Goal: Transaction & Acquisition: Register for event/course

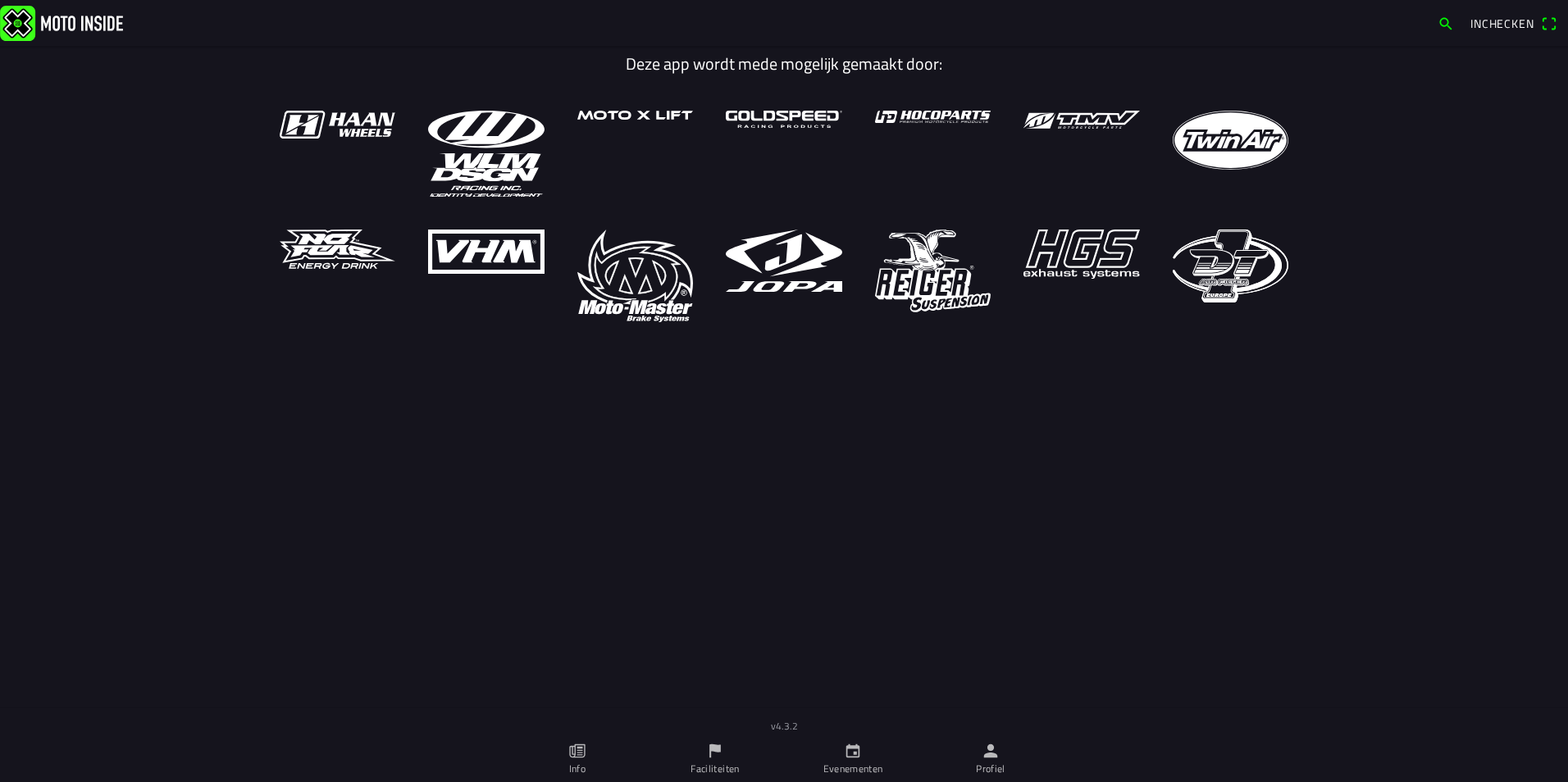
click at [852, 755] on icon "calendar" at bounding box center [852, 751] width 18 height 18
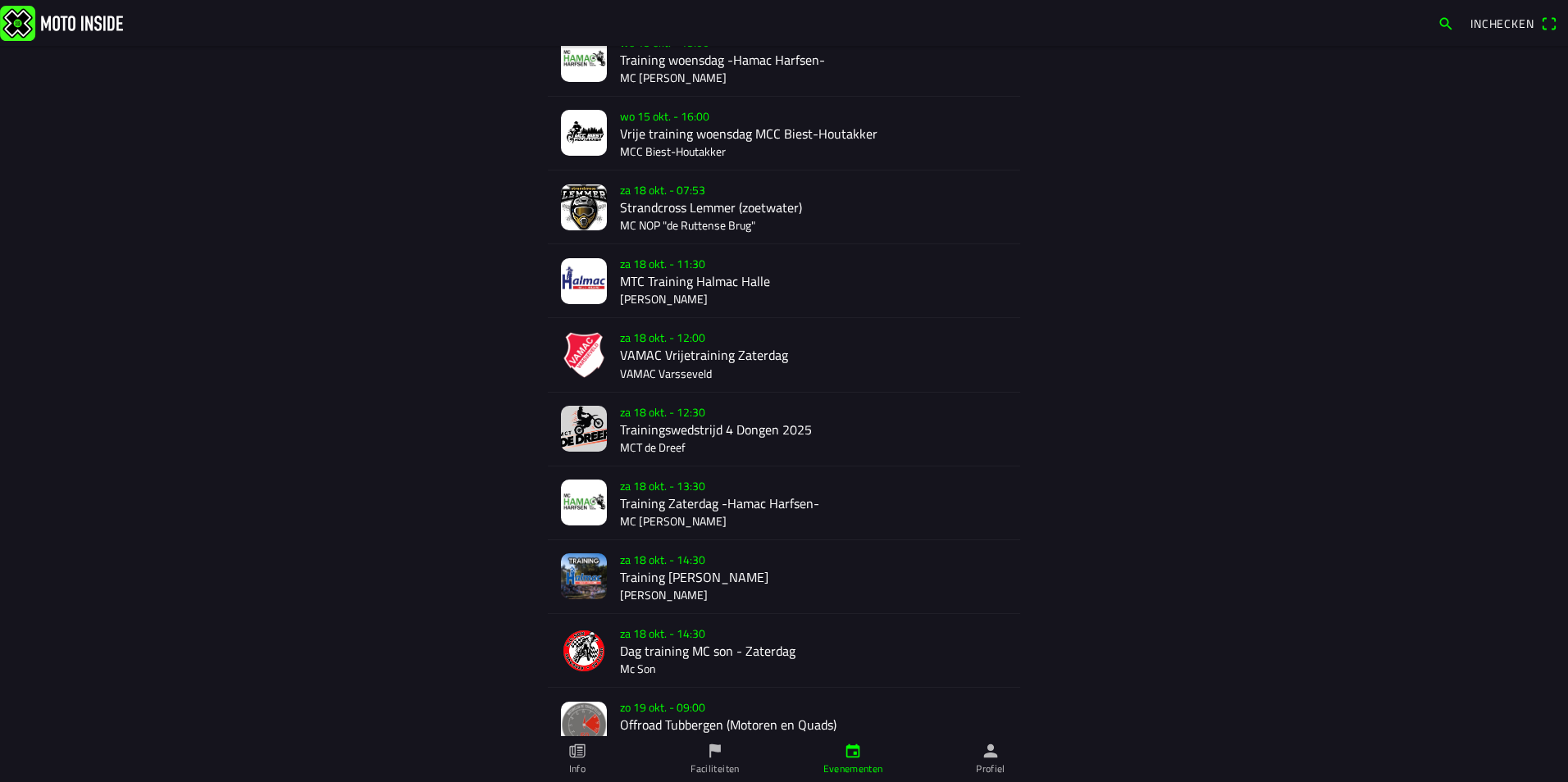
scroll to position [437, 0]
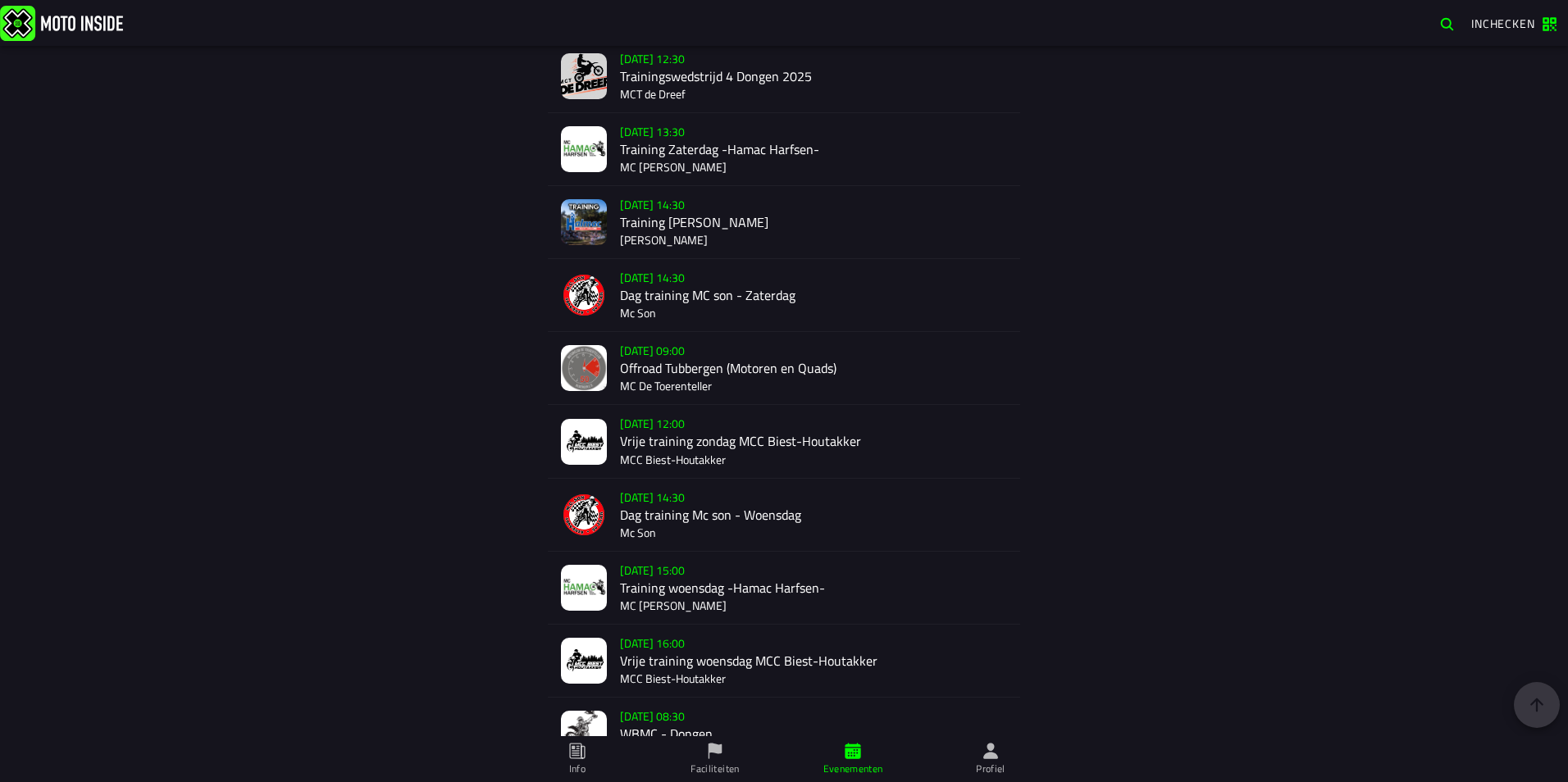
scroll to position [765, 0]
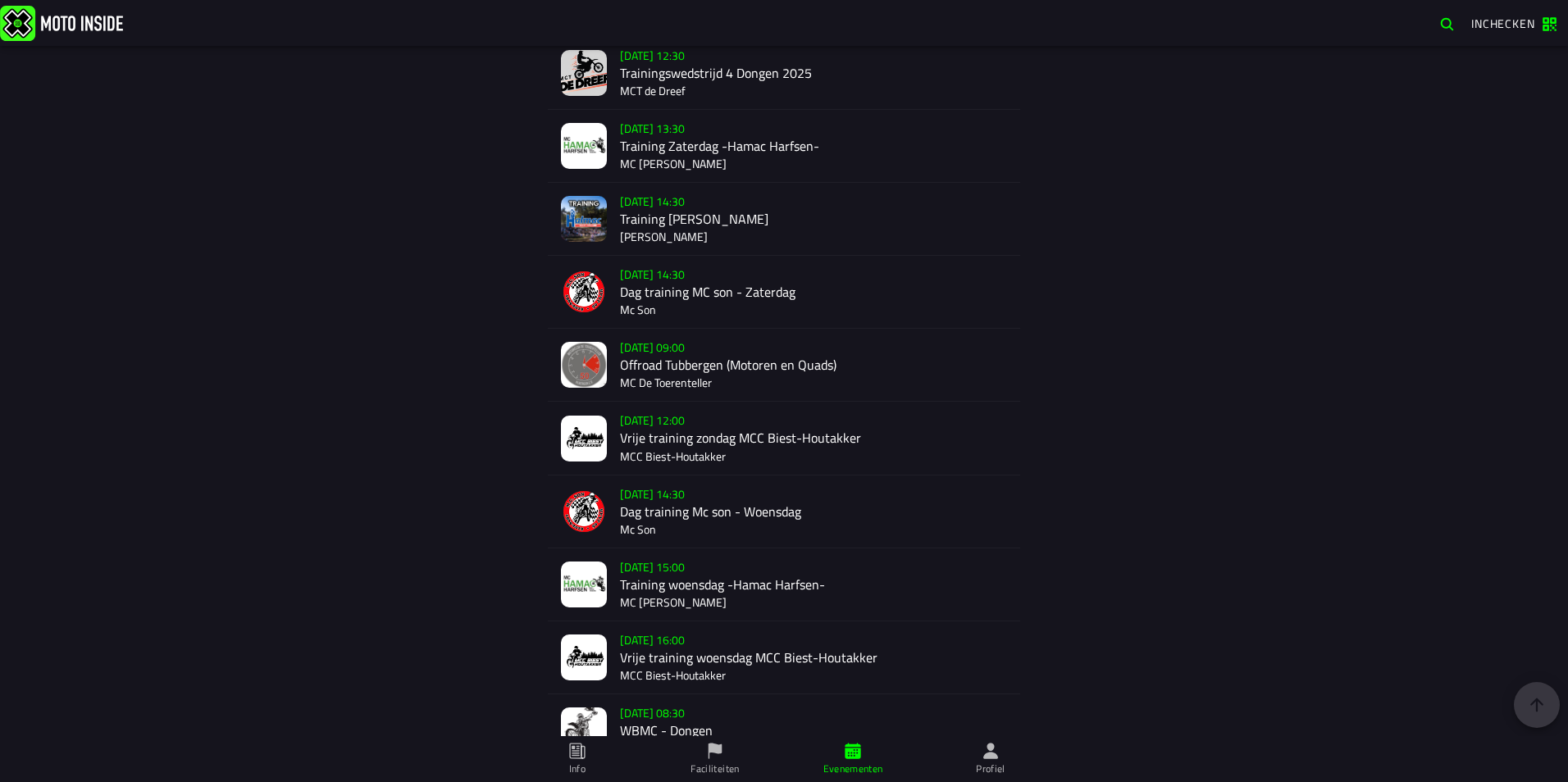
click at [703, 372] on div "[DATE] 09:00 Offroad Tubbergen (Motoren en Quads) MC De Toerenteller" at bounding box center [814, 364] width 387 height 72
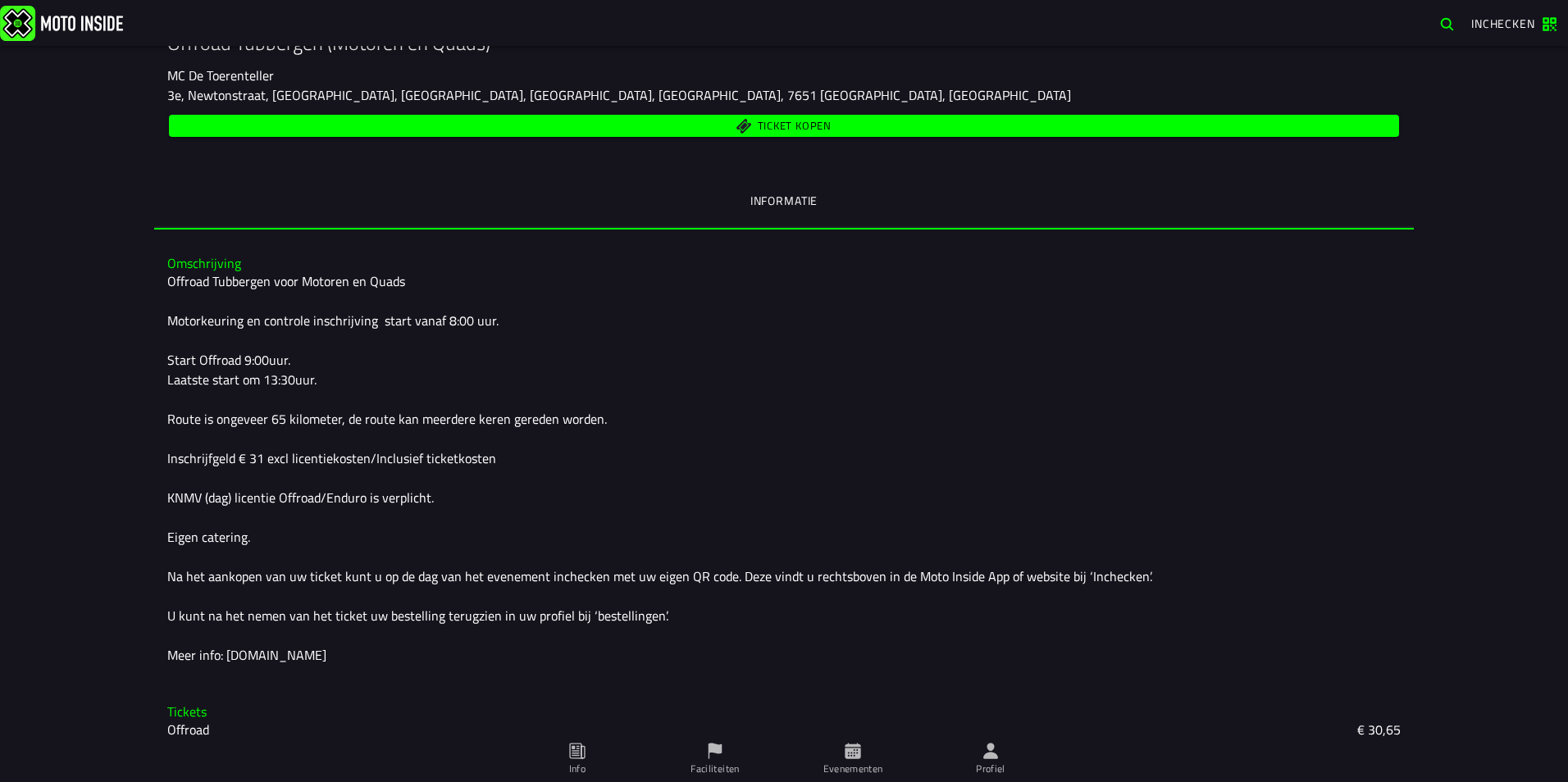
scroll to position [296, 0]
